Goal: Find specific page/section: Find specific page/section

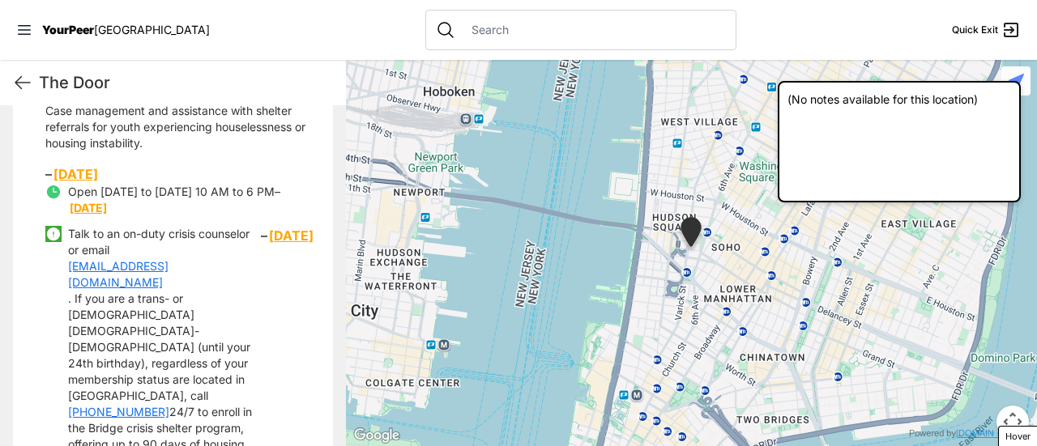
click at [462, 23] on input "text" at bounding box center [594, 30] width 264 height 16
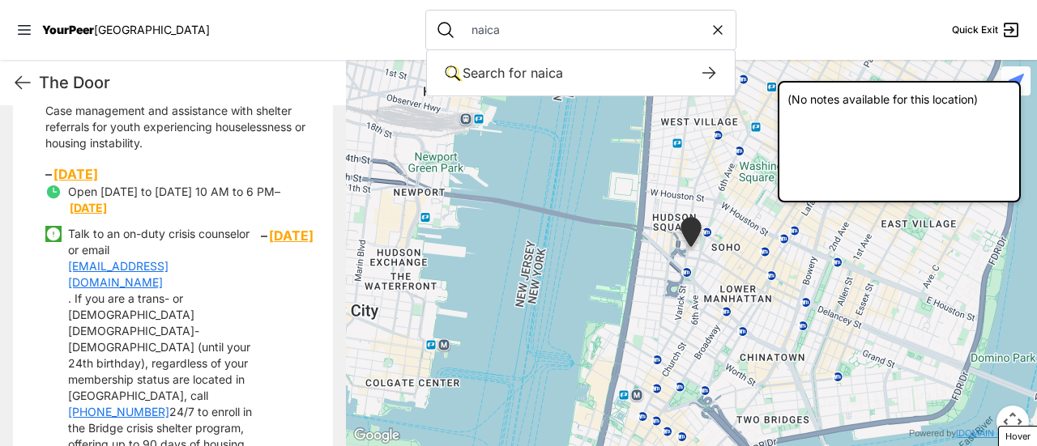
type input "naica"
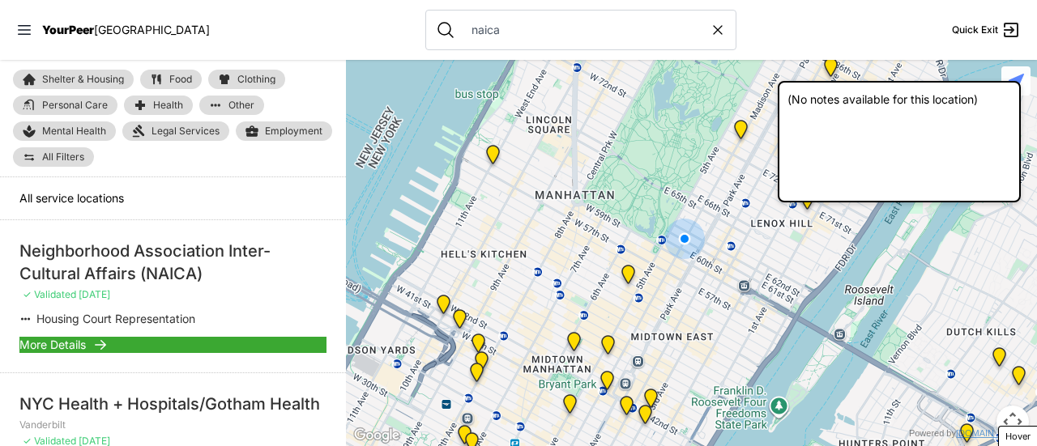
click at [495, 377] on div at bounding box center [691, 253] width 691 height 386
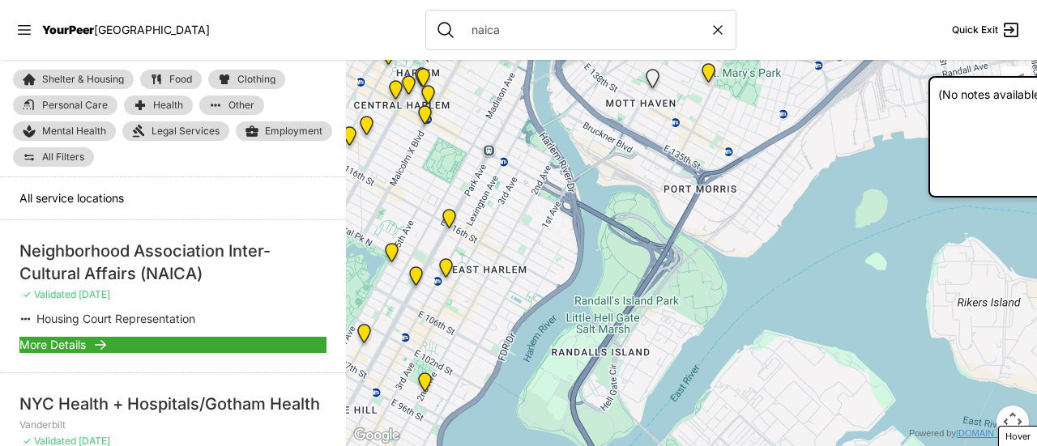
drag, startPoint x: 842, startPoint y: 111, endPoint x: 1036, endPoint y: 122, distance: 193.9
click at [1036, 122] on div "(No notes available for this location)" at bounding box center [1049, 137] width 243 height 122
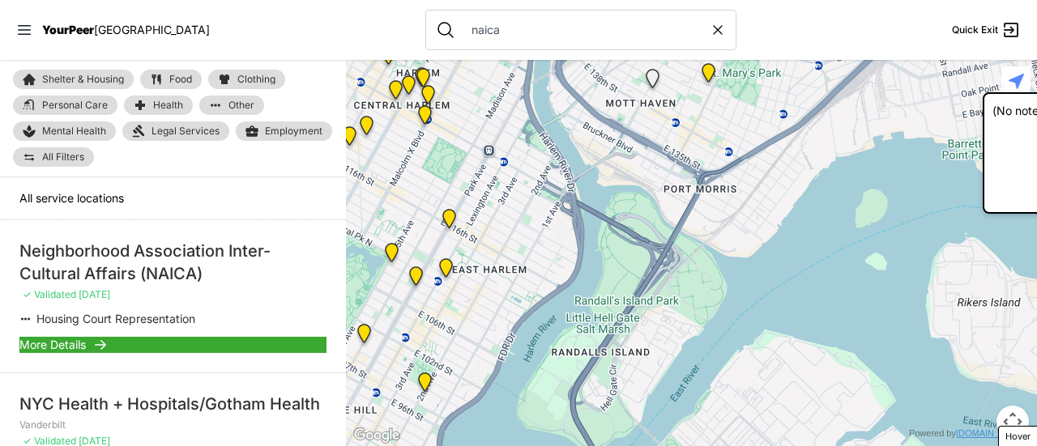
click at [83, 331] on li "Neighborhood Association Inter-Cultural Affairs (NAICA) ✓ Validated [DATE] Hous…" at bounding box center [173, 296] width 346 height 152
click at [92, 341] on icon at bounding box center [100, 345] width 16 height 16
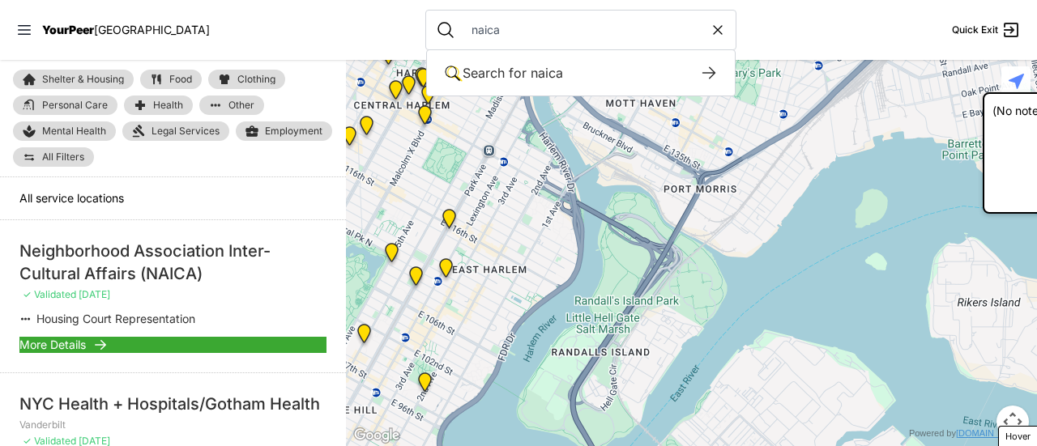
click at [470, 22] on input "naica" at bounding box center [586, 30] width 248 height 16
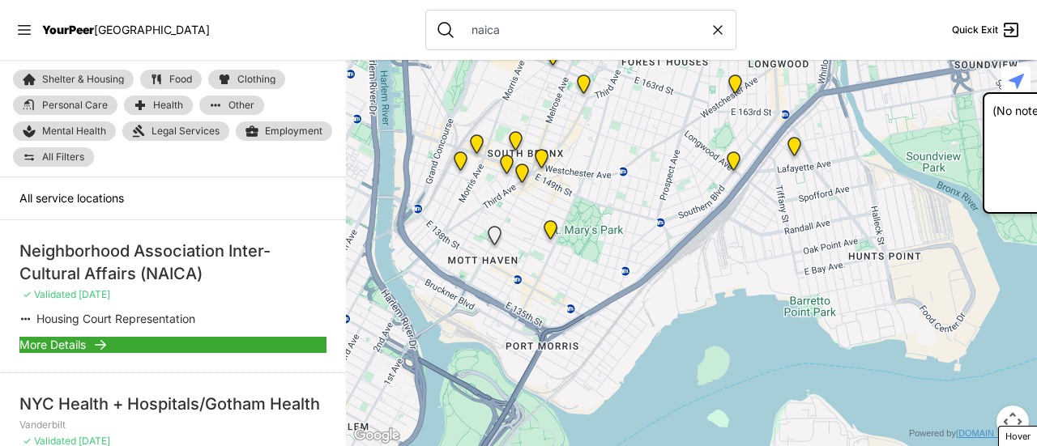
click at [535, 27] on input "naica" at bounding box center [586, 30] width 248 height 16
